Goal: Transaction & Acquisition: Purchase product/service

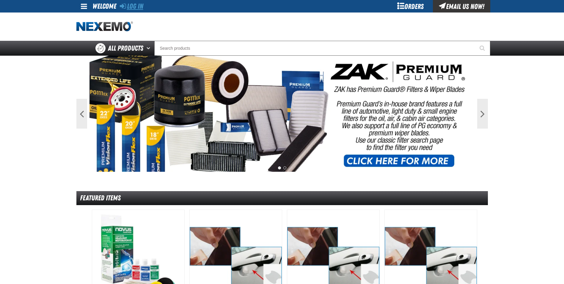
click at [137, 7] on link "Log In" at bounding box center [131, 6] width 23 height 8
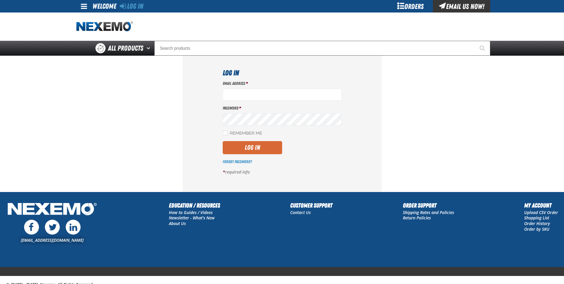
type input "[EMAIL_ADDRESS][DOMAIN_NAME]"
click at [246, 151] on button "Log In" at bounding box center [252, 147] width 59 height 13
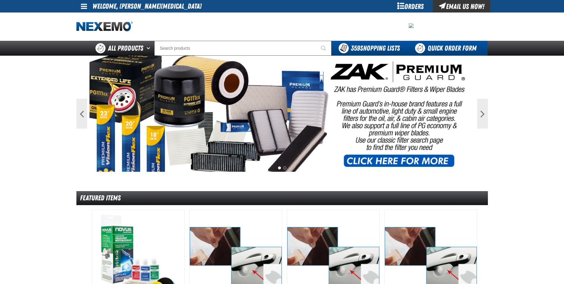
drag, startPoint x: 456, startPoint y: 43, endPoint x: 454, endPoint y: 45, distance: 3.6
click at [456, 43] on link "Quick Order Form" at bounding box center [447, 48] width 81 height 15
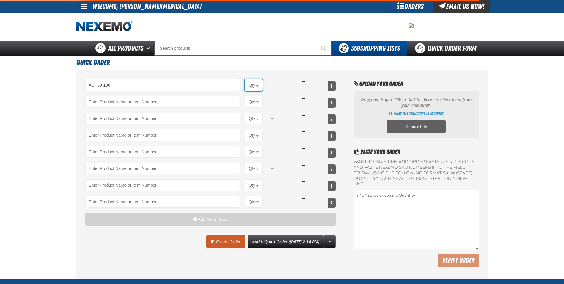
type input "XUP30-100 - 30&quot; XPEL ULTIMATE PLUS Paint Protection Film (30&quot;x100&#x2…"
type input "1"
select select "each"
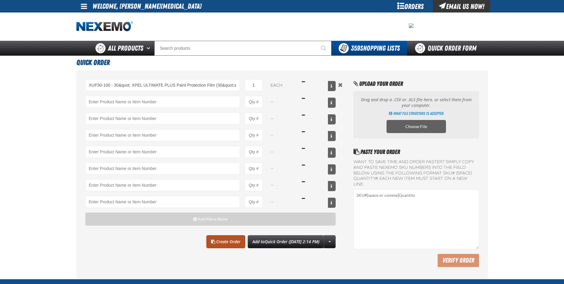
click at [210, 239] on link "Create Order" at bounding box center [225, 241] width 39 height 13
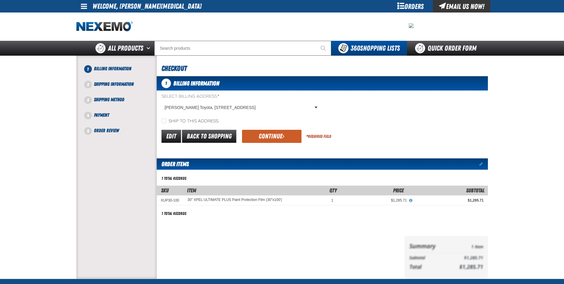
click at [268, 133] on button "Continue" at bounding box center [271, 136] width 59 height 13
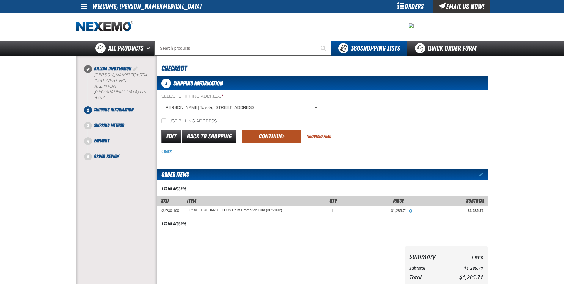
click at [271, 136] on button "Continue" at bounding box center [271, 136] width 59 height 13
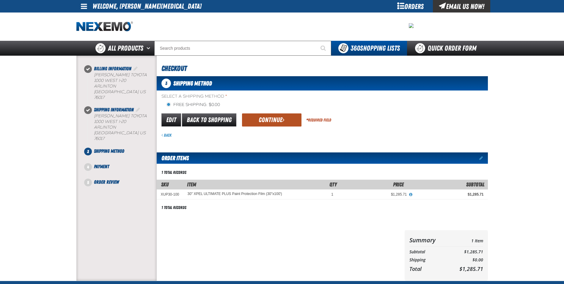
click at [265, 114] on button "Continue" at bounding box center [271, 119] width 59 height 13
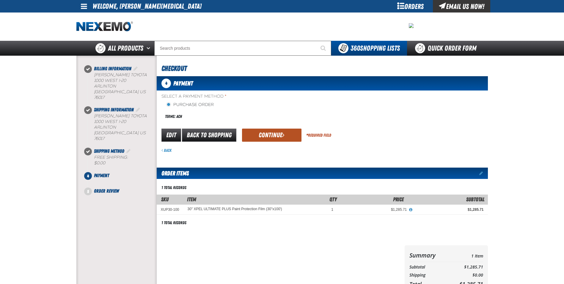
click at [260, 137] on button "Continue" at bounding box center [271, 134] width 59 height 13
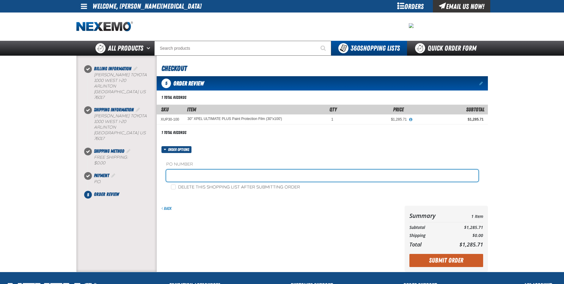
click at [216, 180] on input "text" at bounding box center [322, 175] width 312 height 12
type input "STOCK"
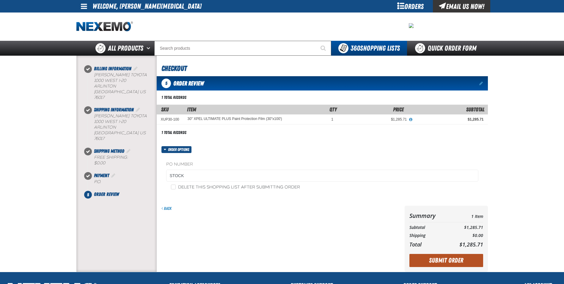
click at [415, 263] on button "Submit Order" at bounding box center [446, 260] width 74 height 13
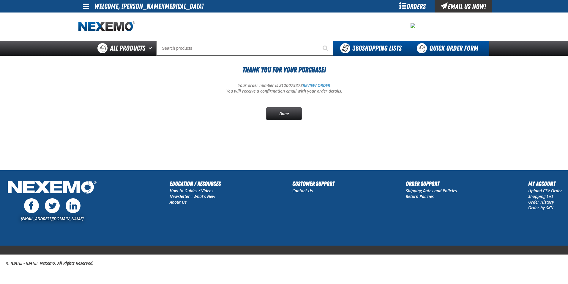
click at [460, 46] on link "Quick Order Form" at bounding box center [449, 48] width 81 height 15
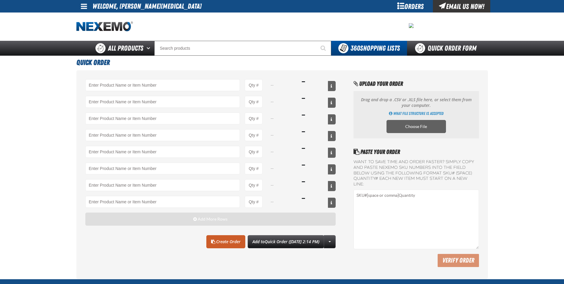
click at [151, 221] on button "Add More Rows" at bounding box center [210, 218] width 251 height 13
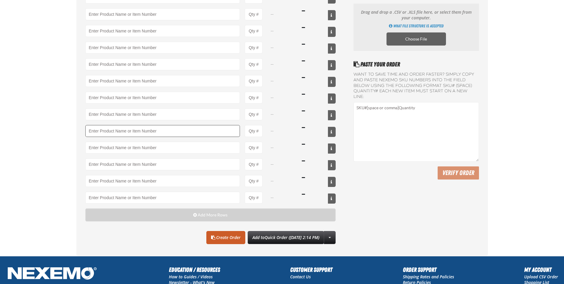
scroll to position [89, 0]
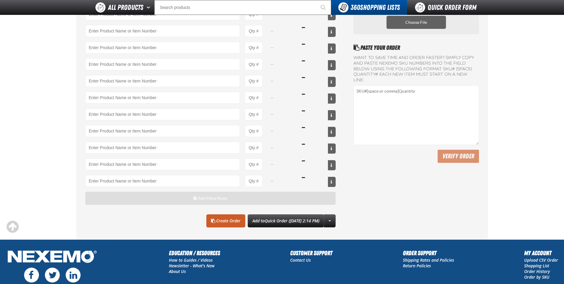
click at [146, 198] on button "Add More Rows" at bounding box center [210, 197] width 251 height 13
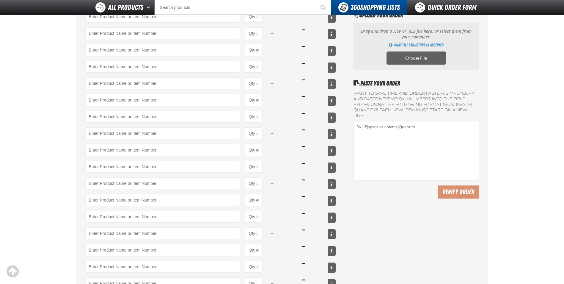
scroll to position [0, 0]
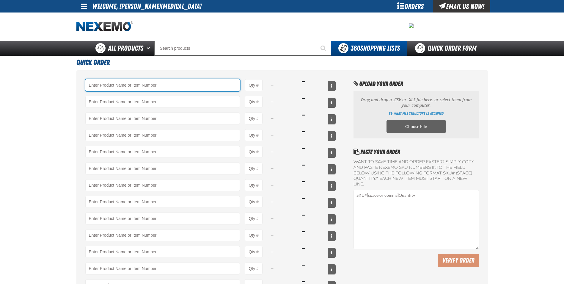
click at [120, 83] on input "Product" at bounding box center [162, 85] width 155 height 12
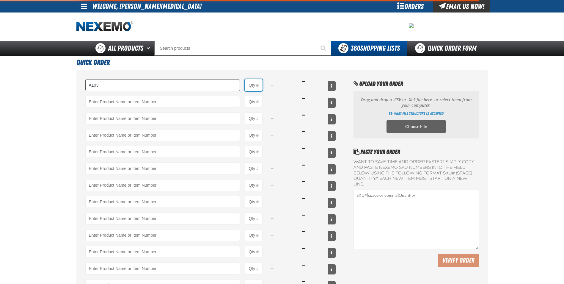
type input "A103 - Throttle Body and Intake Cleaner - ZAK Products"
type input "1"
select select "can"
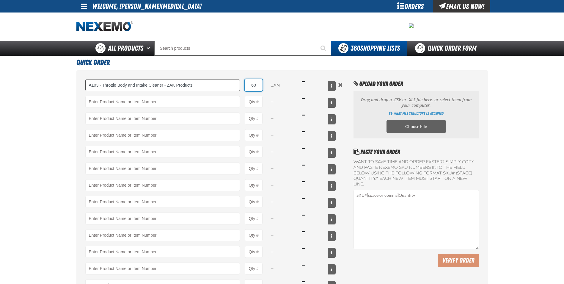
type input "60"
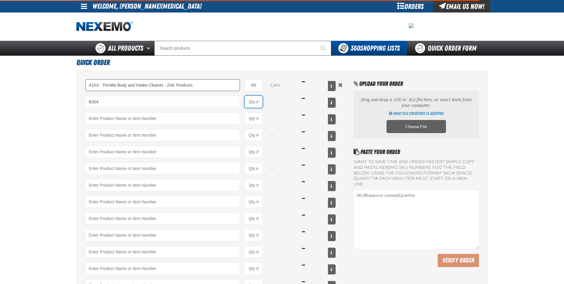
type input "B304 - Battery Service Kit - Cleaner &amp; Protector with Anti-Corrosion Pads -…"
type input "1"
select select "kit"
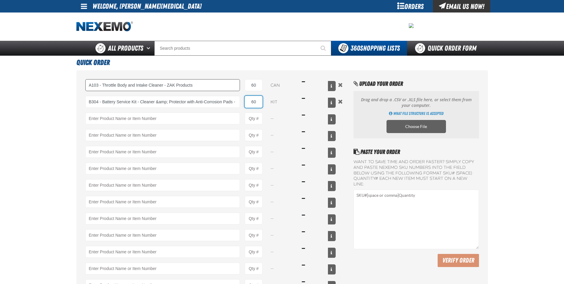
type input "60"
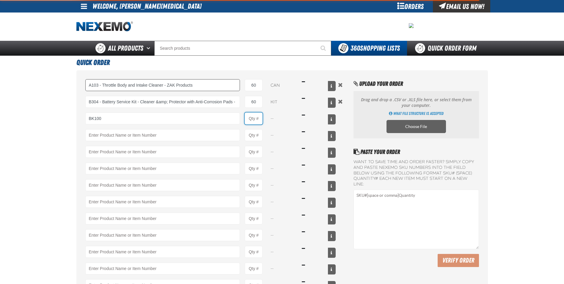
type input "BK100 - DOT 3 Brake Fluid Exchange Formula - 32 Ounce - ZAK Products"
type input "1"
select select "bottle"
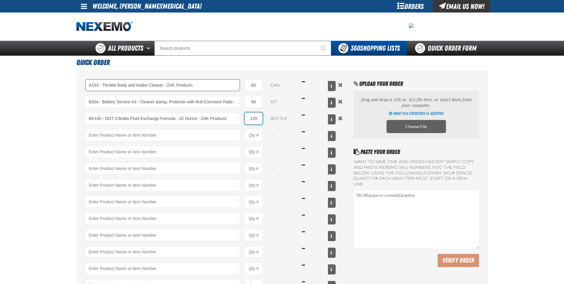
type input "120"
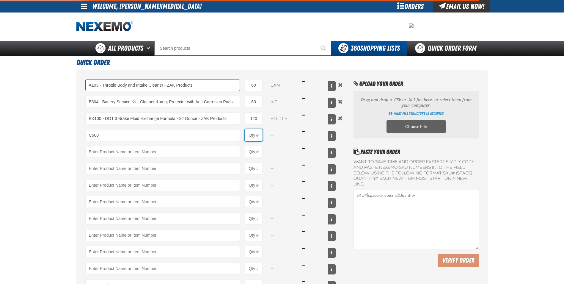
type input "C500 - Synthetic Engine Oil Booster - ZAK Products"
type input "1"
select select "bottle"
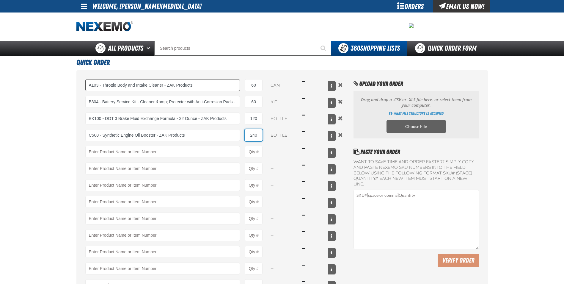
type input "240"
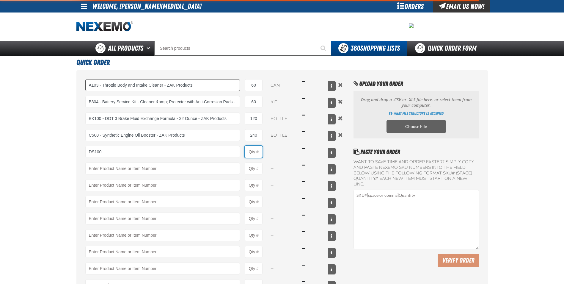
type input "DS100 - Differential Supplement - ZAK Products"
type input "1"
select select "bottle"
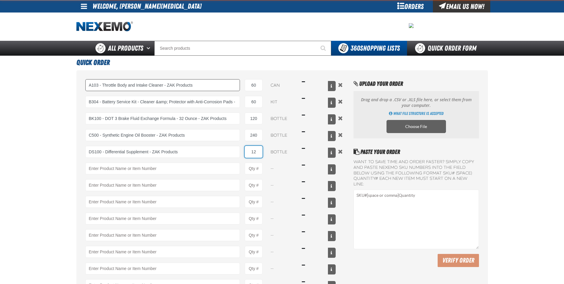
type input "12"
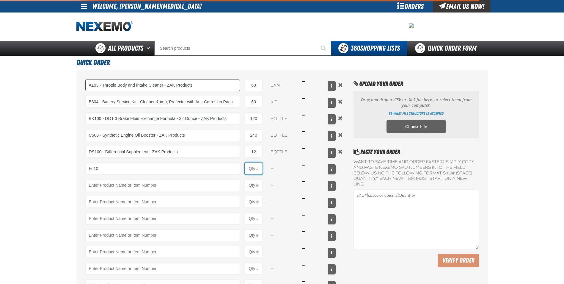
type input "F610 - Z-Tech - ZAK Products"
type input "1"
select select "bottle"
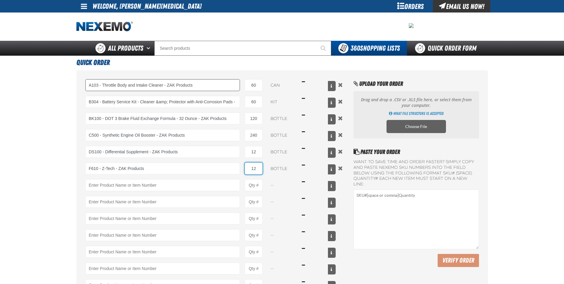
type input "1"
type input "240"
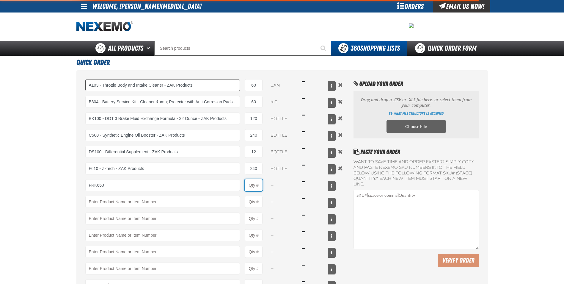
type input "FRK660 - Fuel Rail Induction Kit - ZAK Products"
type input "1"
select select "kit"
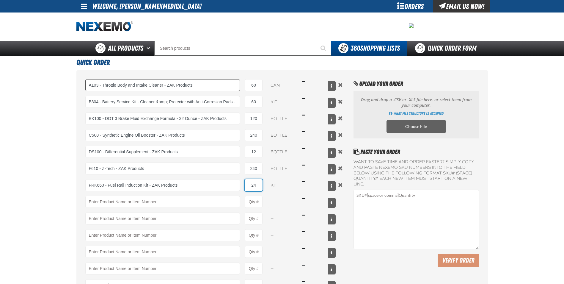
type input "24"
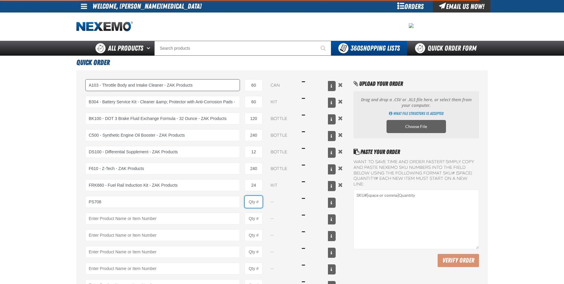
type input "PS708 - Multi-Vehicle Power Steering Fluid with Conditioner - ZAK Products"
type input "1"
select select "bottle"
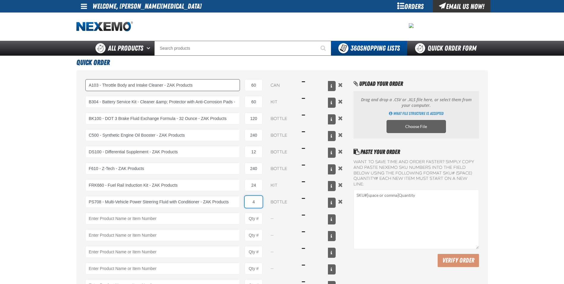
type input "4"
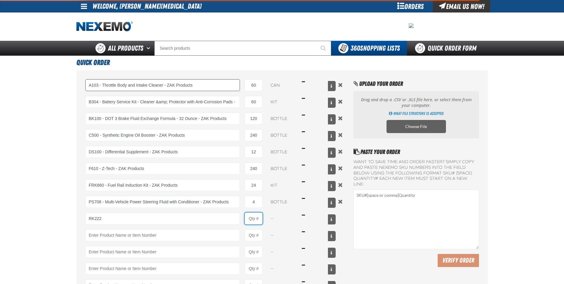
type input "RK222 - Universal Cooling System Service Kit - ZAK Products"
type input "1"
select select "kit"
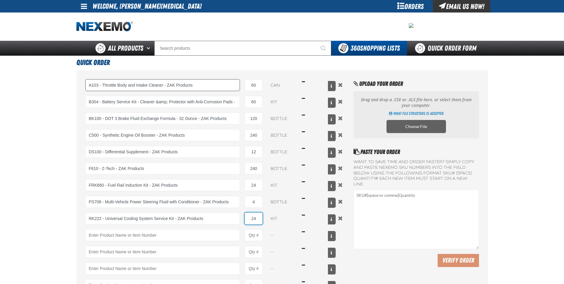
type input "24"
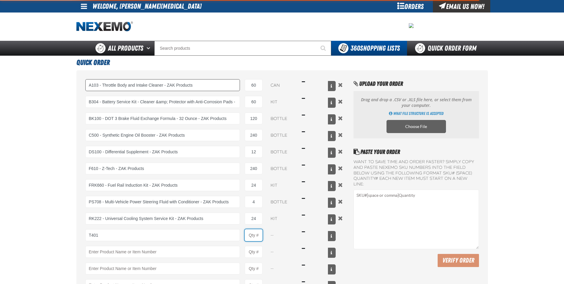
type input "T401 - Automatic Transmission Conditioner - ZAK Products"
type input "1"
select select "bottle"
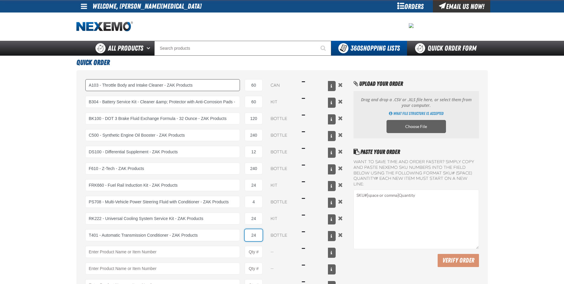
type input "24"
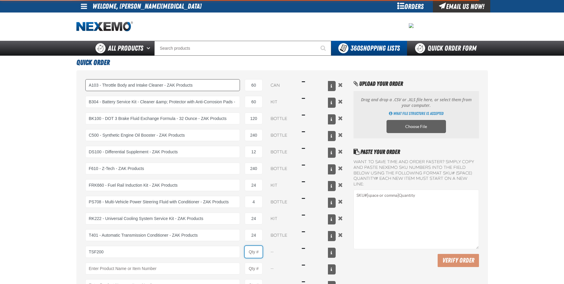
type input "TSF200 - 2-Step GDI Intake Cleaning Service"
type input "1"
select select "kit"
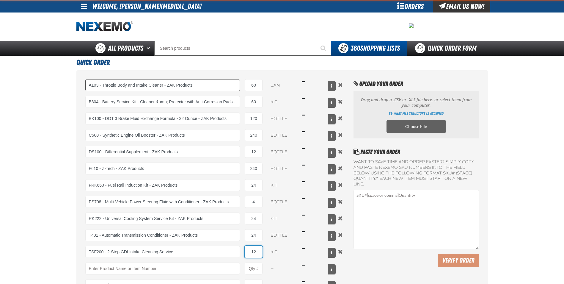
type input "12"
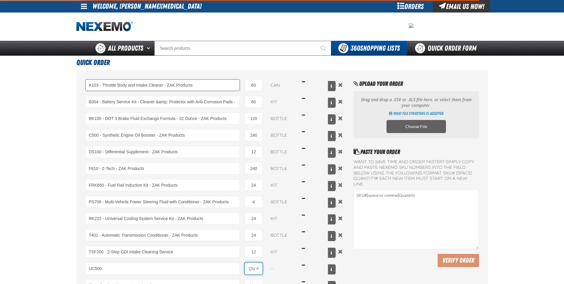
type input "UC500 - Performance Used Car Kit - ZAK Products"
type input "1"
select select "kit"
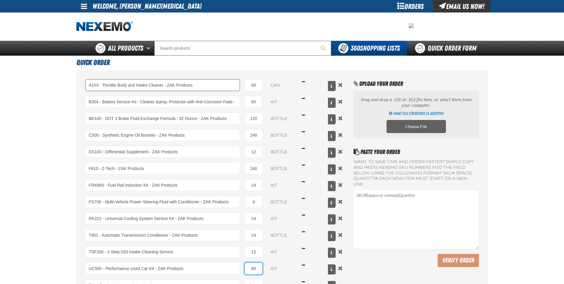
type input "80"
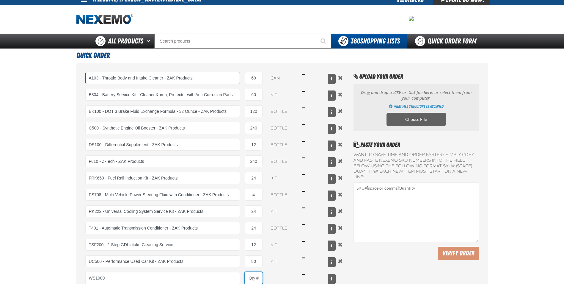
type input "WS1000 - World Standard Performance Transmission Fluid - ZAK Products"
type input "1"
select select "bottle"
type input "120"
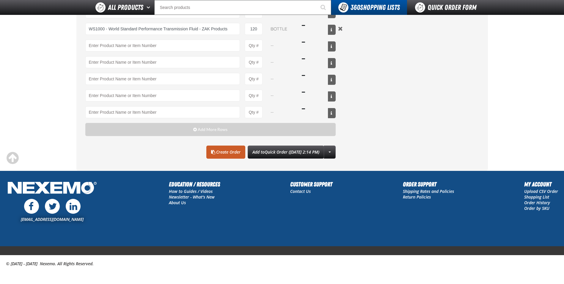
scroll to position [242, 0]
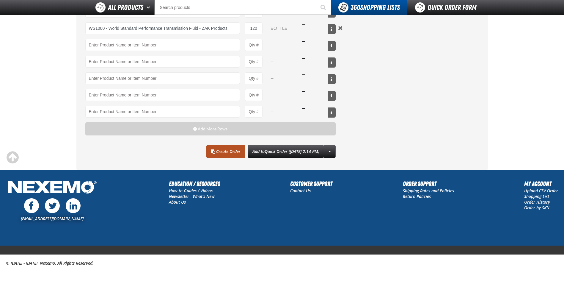
click at [211, 150] on link "Create Order" at bounding box center [225, 151] width 39 height 13
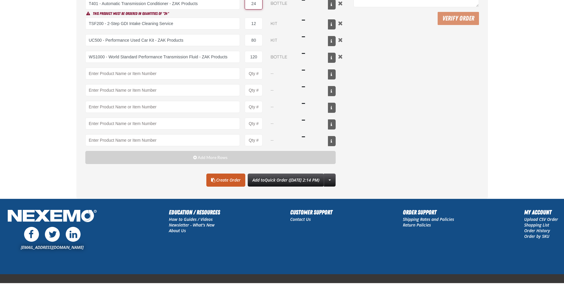
scroll to position [28, 0]
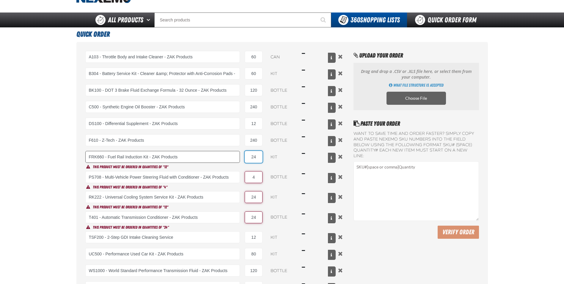
drag, startPoint x: 256, startPoint y: 157, endPoint x: 235, endPoint y: 154, distance: 20.7
click at [235, 154] on div "FRK660 - Fuel Rail Induction Kit - ZAK Products EZ-EZ109-FROM - FROM EZ-EZ140-F…" at bounding box center [210, 157] width 251 height 12
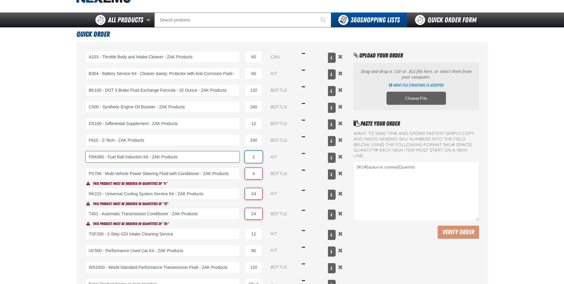
type input "24"
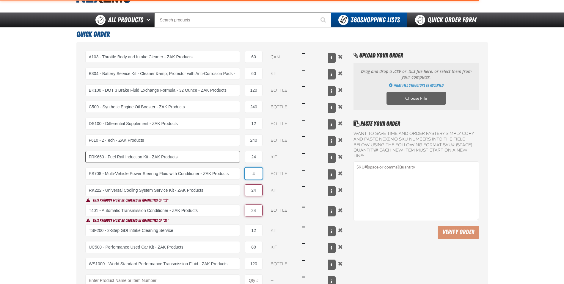
type input "PS708 - Multi-Vehicle Power Steering Fluid with Conditioner - ZAK Products"
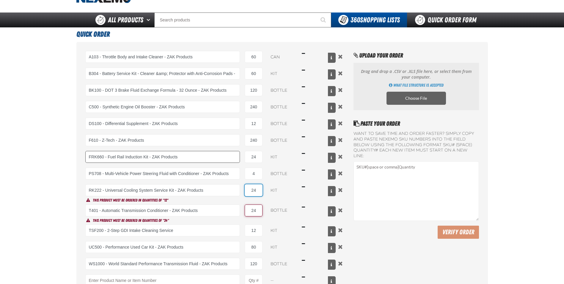
type input "RK222 - Universal Cooling System Service Kit - ZAK Products"
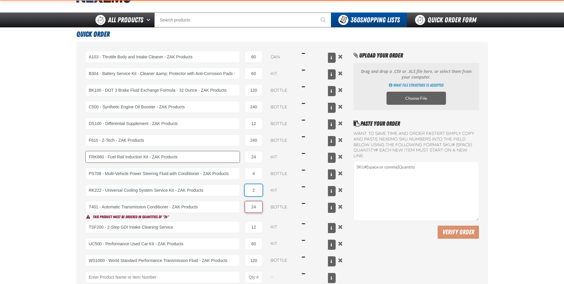
type input "24"
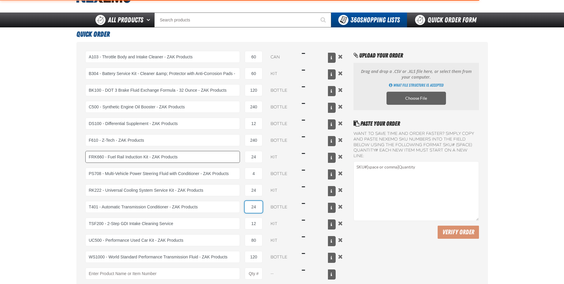
type input "2"
type input "T401 - Automatic Transmission Conditioner - ZAK Products"
type input "24"
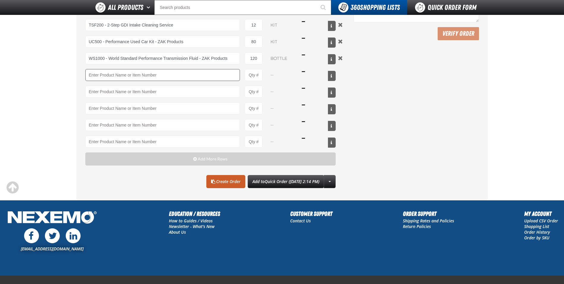
scroll to position [238, 0]
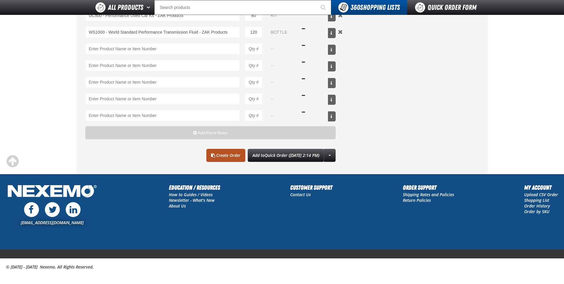
click at [216, 154] on link "Create Order" at bounding box center [225, 155] width 39 height 13
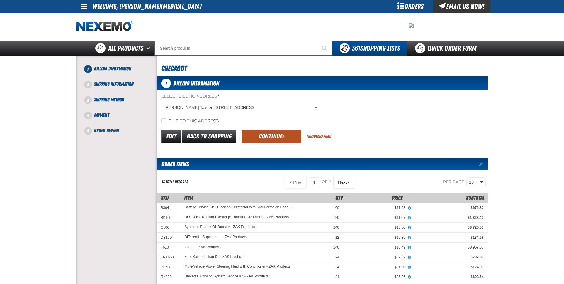
click at [259, 134] on button "Continue" at bounding box center [271, 136] width 59 height 13
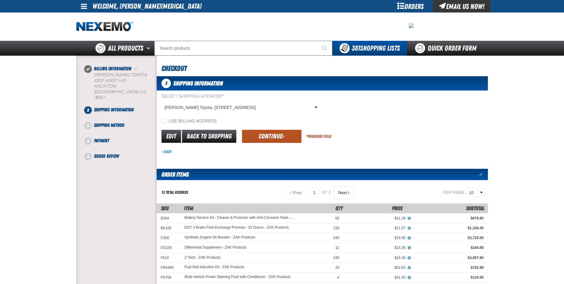
click at [254, 133] on button "Continue" at bounding box center [271, 136] width 59 height 13
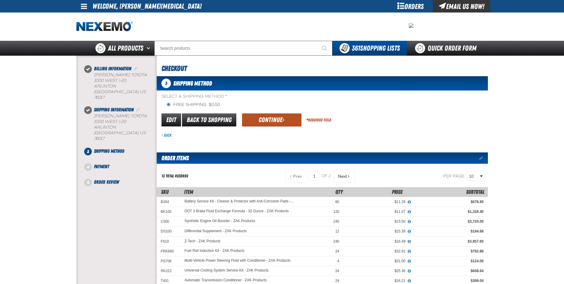
click at [261, 121] on button "Continue" at bounding box center [271, 119] width 59 height 13
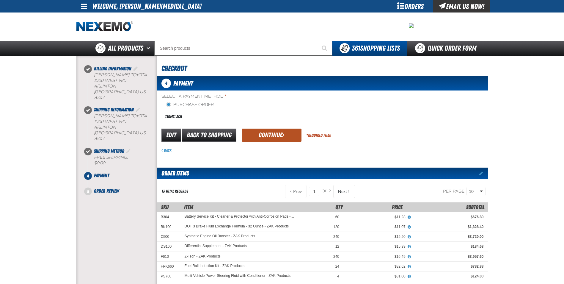
click at [262, 133] on button "Continue" at bounding box center [271, 134] width 59 height 13
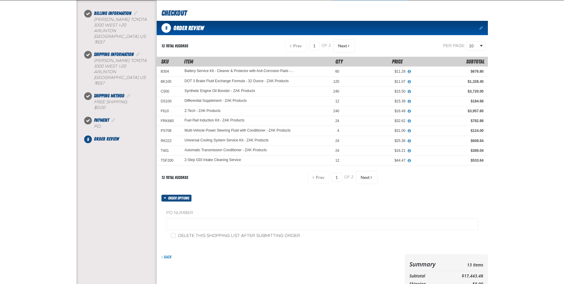
scroll to position [59, 0]
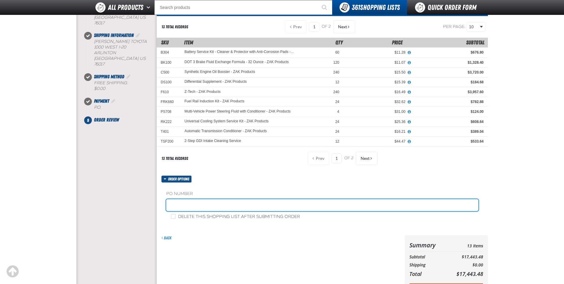
click at [190, 202] on input "text" at bounding box center [322, 205] width 312 height 12
type input "STOCK"
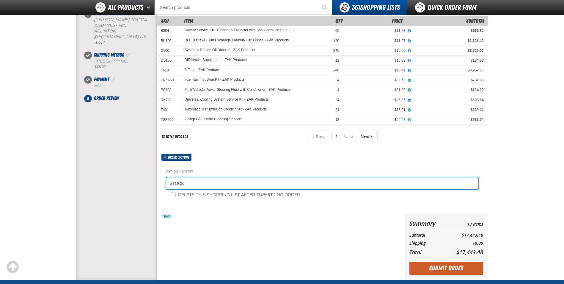
scroll to position [119, 0]
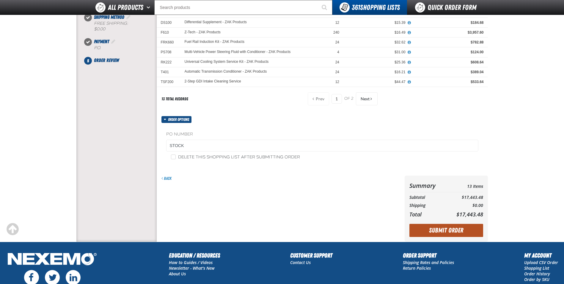
click at [427, 229] on button "Submit Order" at bounding box center [446, 230] width 74 height 13
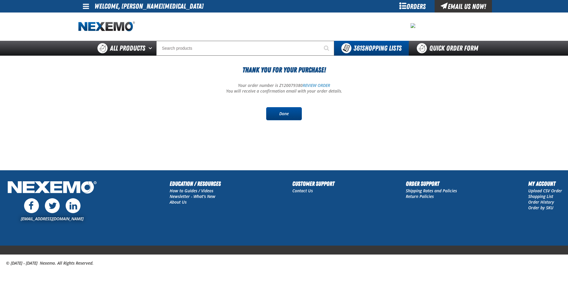
click at [276, 112] on link "Done" at bounding box center [284, 113] width 36 height 13
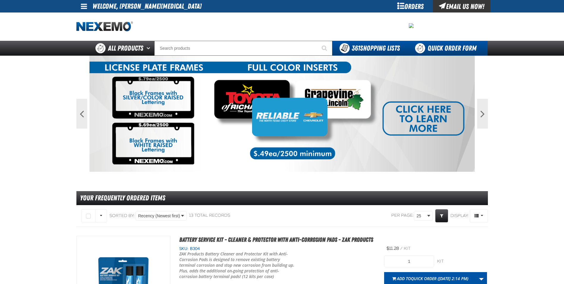
click at [434, 45] on link "Quick Order Form" at bounding box center [447, 48] width 81 height 15
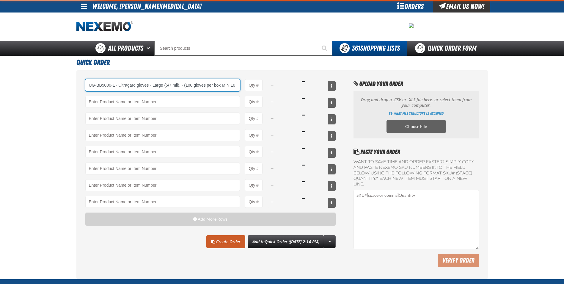
type input "UG-BB5000-L - Ultragard gloves - Large (6/7 mil). - (100 gloves per box MIN 10 …"
type input "1"
select select "box"
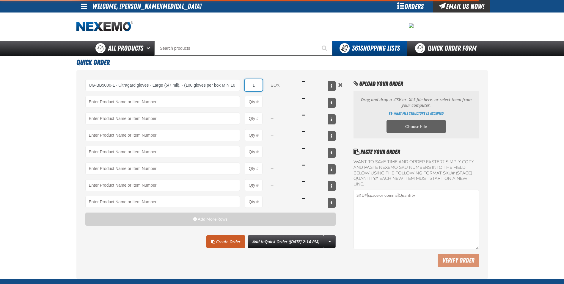
type input "UG-BB5000-L - Ultragard gloves - Large (6/7 mil). - (100 gloves per box MIN 10 …"
type input "30"
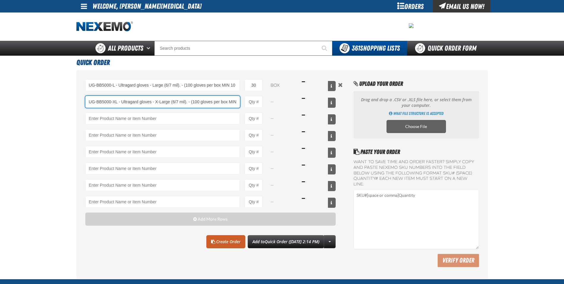
type input "UG-BB5000-XL - Ultragard gloves - X-Large (6/7 mil). - (100 gloves per box MIN …"
type input "1"
type input "UG-BB5000-XL - Ultragard gloves - X-Large (6/7 mil). - (100 gloves per box MIN …"
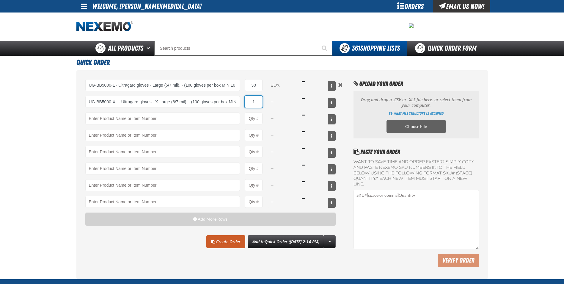
select select "box"
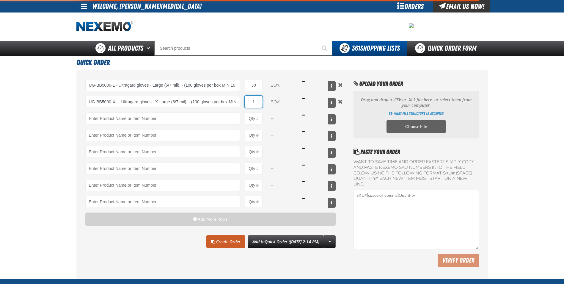
type input "UG-BB5000-XL - Ultragard gloves - X-Large (6/7 mil). - (100 gloves per box MIN …"
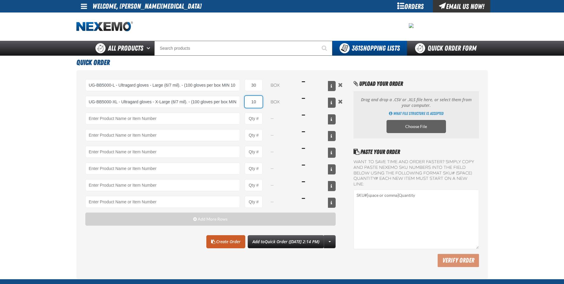
type input "10"
click at [227, 243] on link "Create Order" at bounding box center [225, 241] width 39 height 13
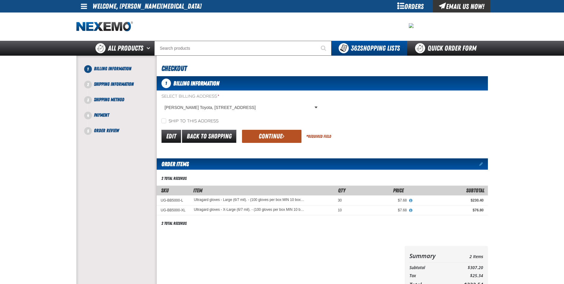
click at [276, 132] on button "Continue" at bounding box center [271, 136] width 59 height 13
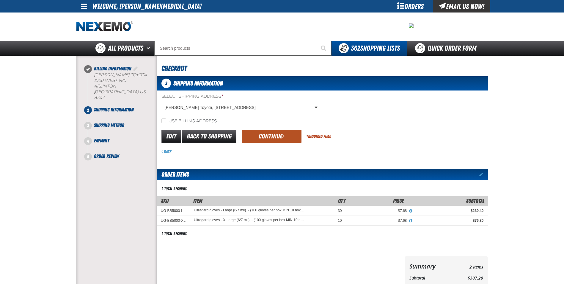
click at [274, 132] on button "Continue" at bounding box center [271, 136] width 59 height 13
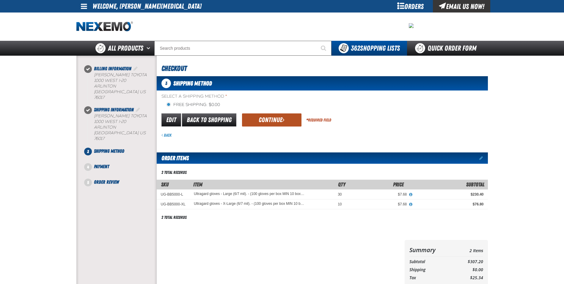
click at [272, 119] on button "Continue" at bounding box center [271, 119] width 59 height 13
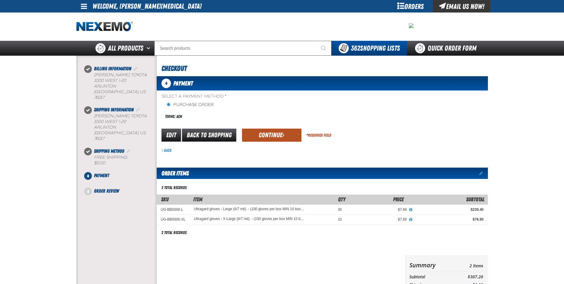
click at [265, 133] on button "Continue" at bounding box center [271, 134] width 59 height 13
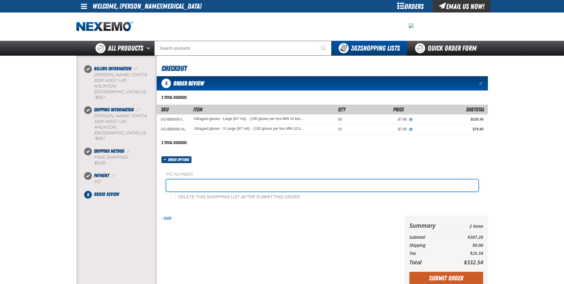
click at [194, 184] on input "text" at bounding box center [322, 185] width 312 height 12
type input "STOCK"
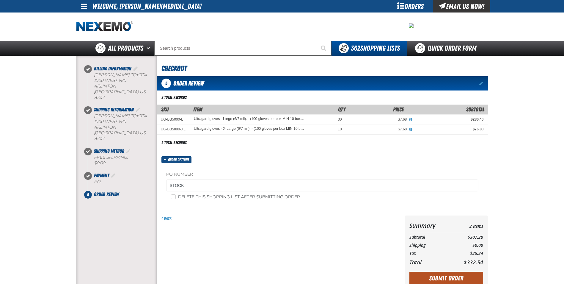
click at [452, 278] on button "Submit Order" at bounding box center [446, 277] width 74 height 13
